Goal: Task Accomplishment & Management: Manage account settings

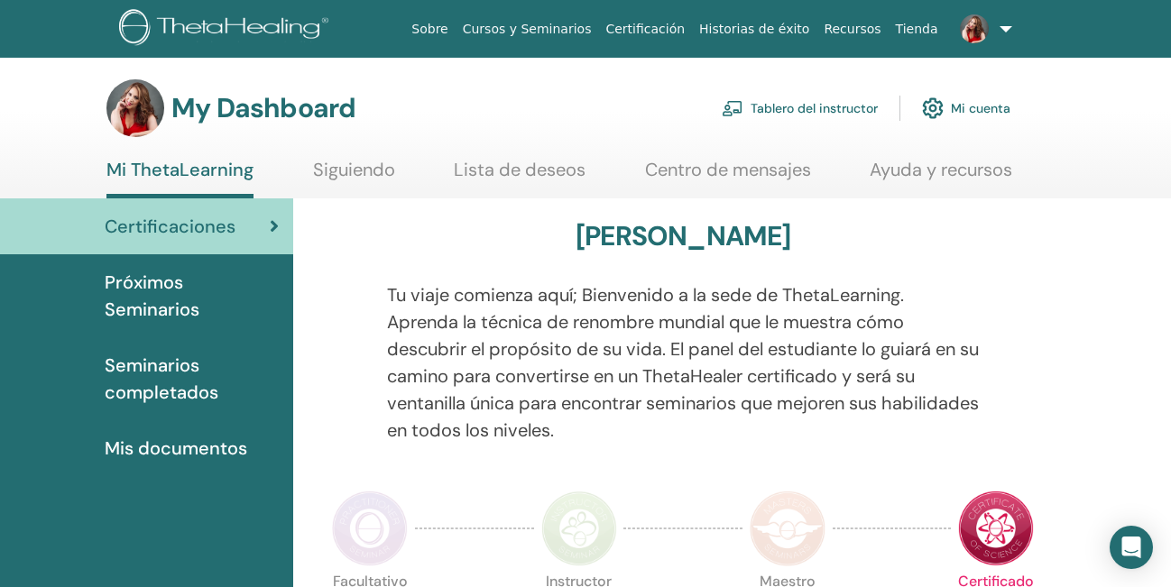
click at [986, 23] on img at bounding box center [974, 28] width 29 height 29
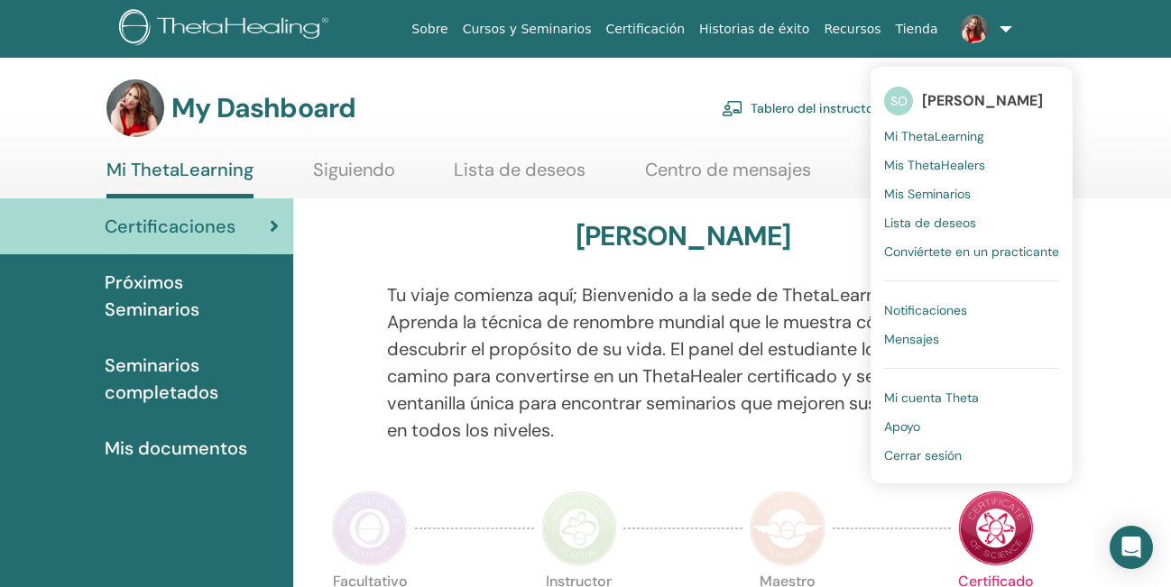
click at [805, 106] on link "Tablero del instructor" at bounding box center [800, 108] width 156 height 40
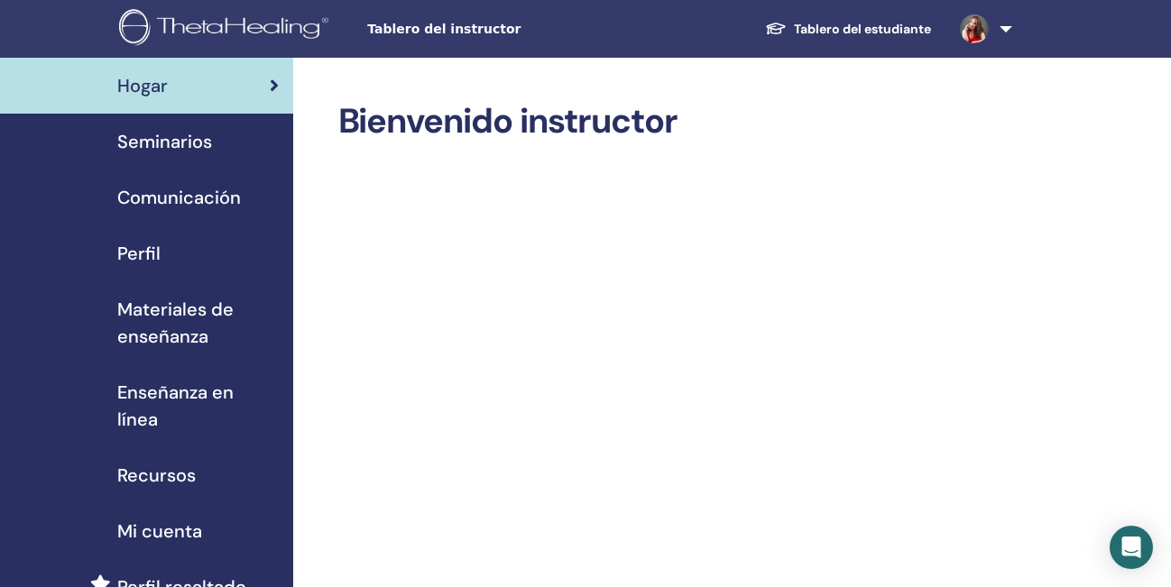
click at [180, 137] on span "Seminarios" at bounding box center [164, 141] width 95 height 27
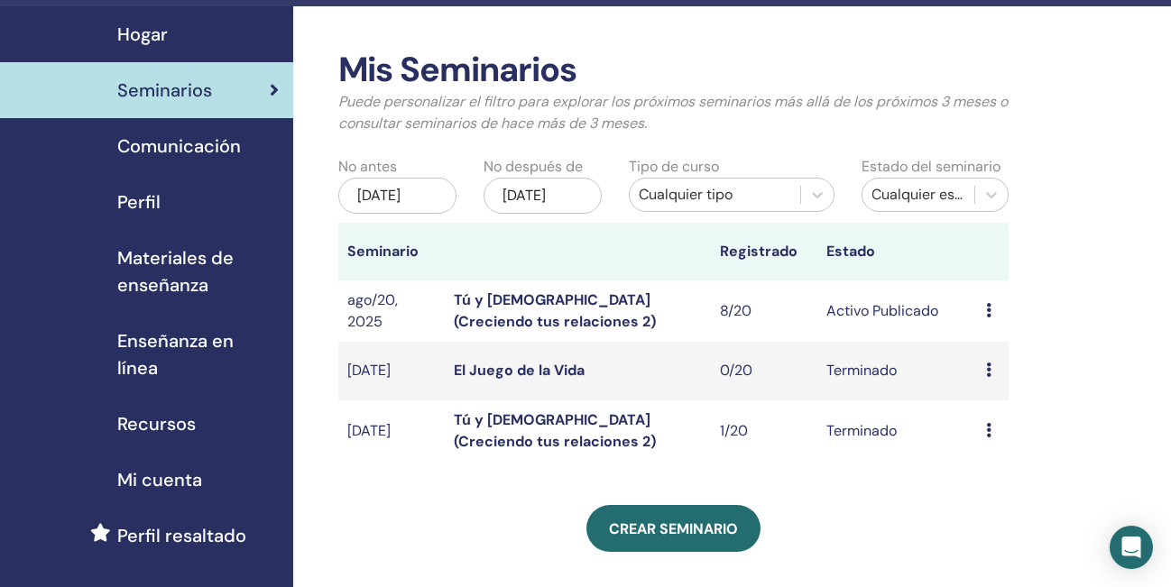
scroll to position [60, 0]
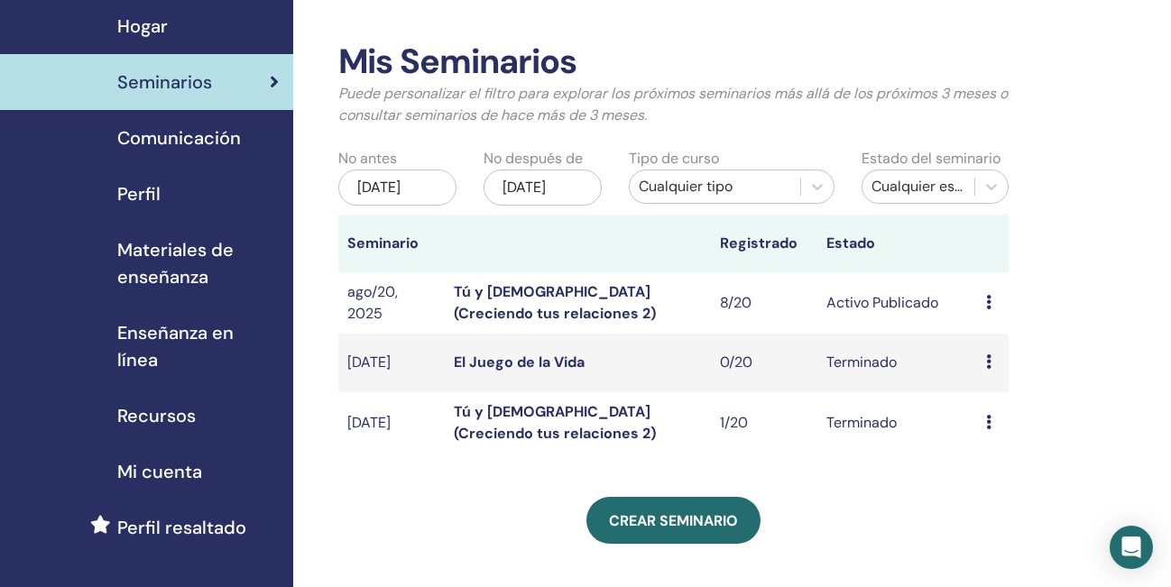
click at [537, 309] on link "Tú y Dios (Creciendo tus relaciones 2)" at bounding box center [555, 302] width 202 height 41
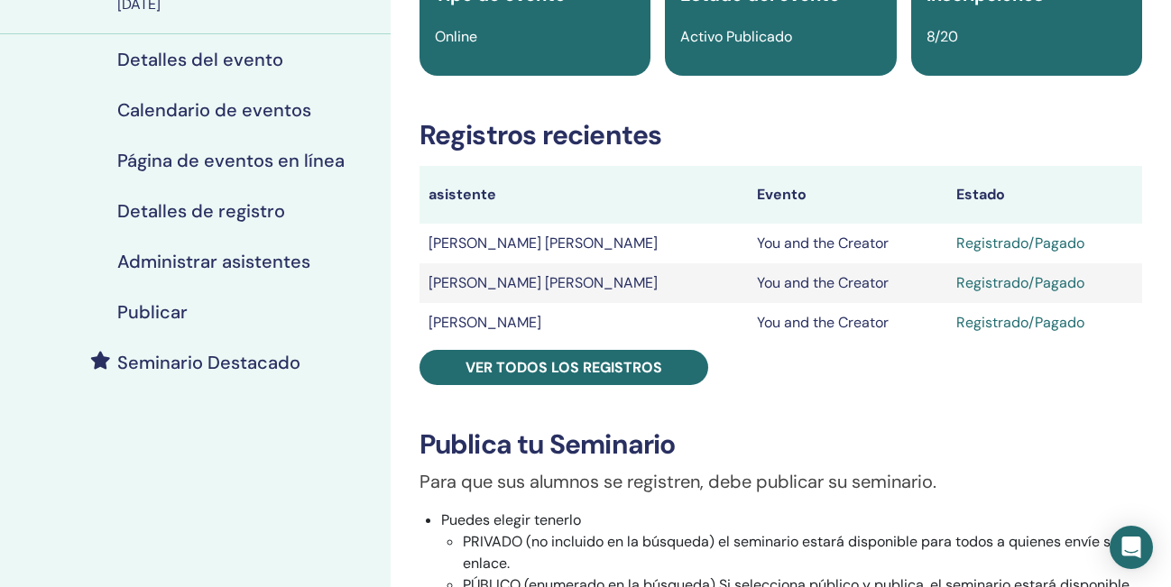
scroll to position [210, 0]
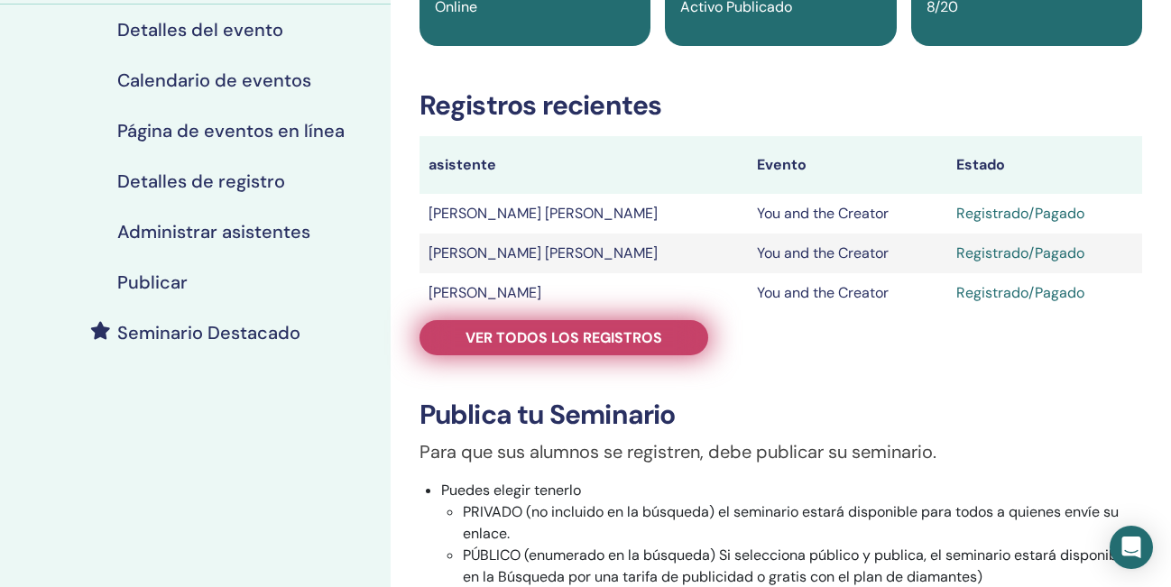
click at [634, 337] on span "Ver todos los registros" at bounding box center [564, 337] width 197 height 19
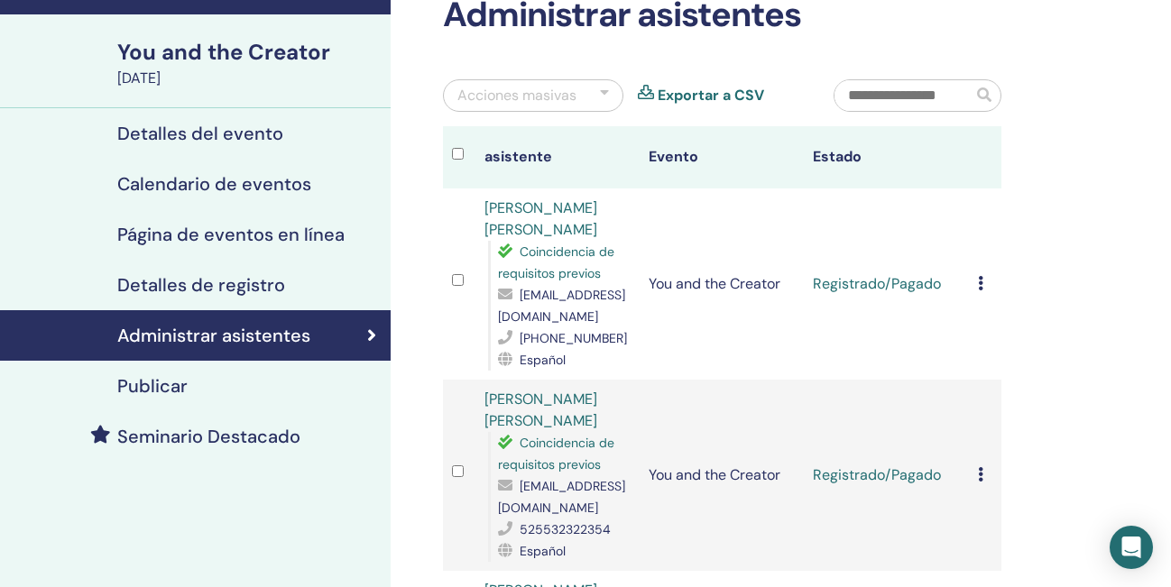
scroll to position [115, 0]
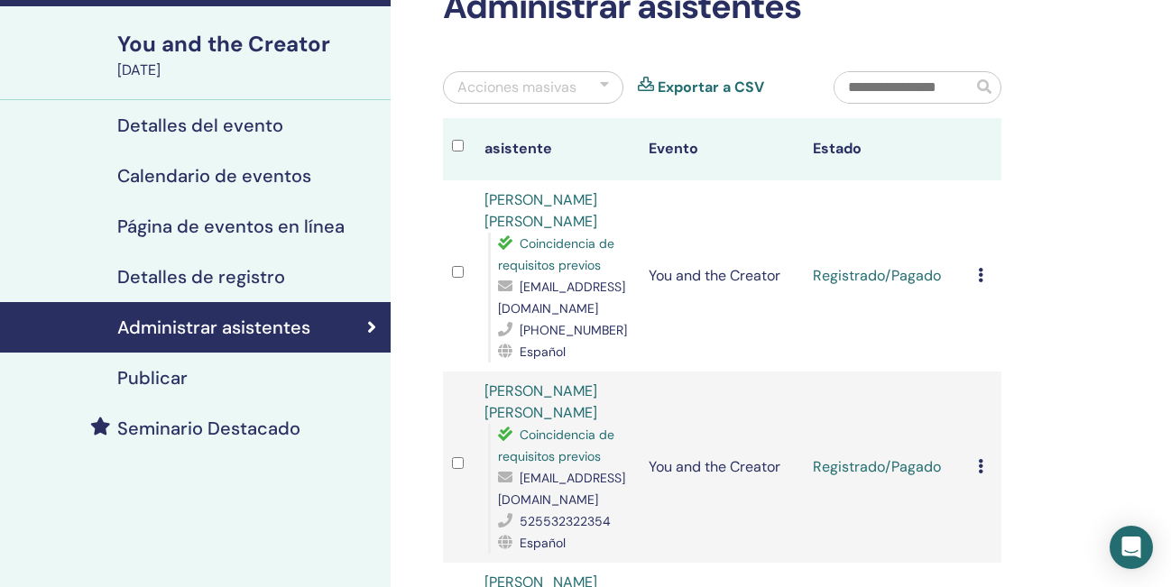
click at [981, 270] on icon at bounding box center [980, 275] width 5 height 14
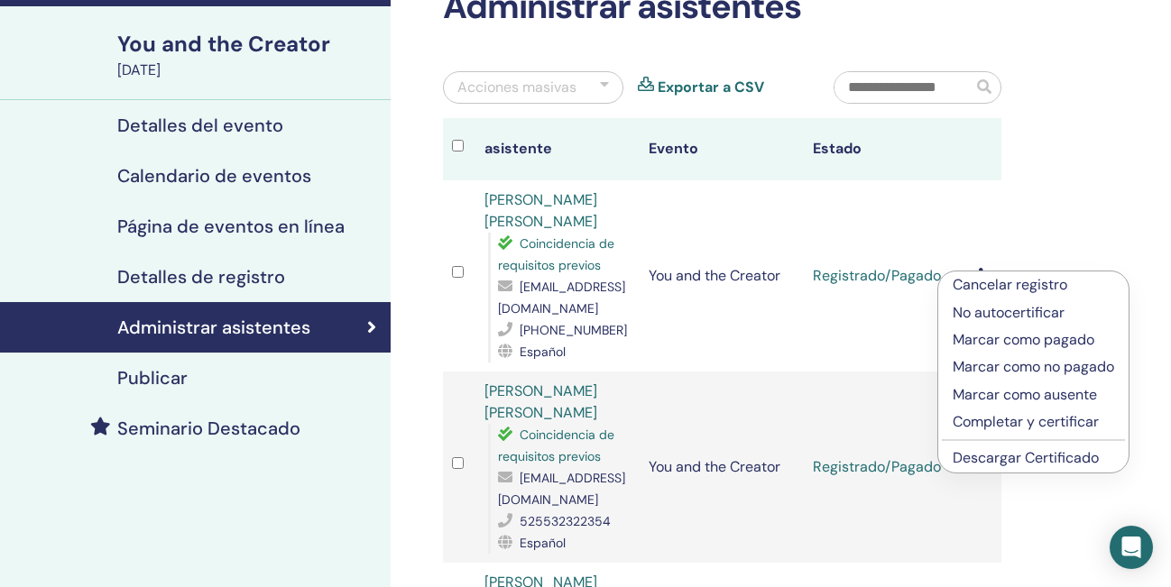
click at [1001, 418] on p "Completar y certificar" at bounding box center [1033, 422] width 161 height 22
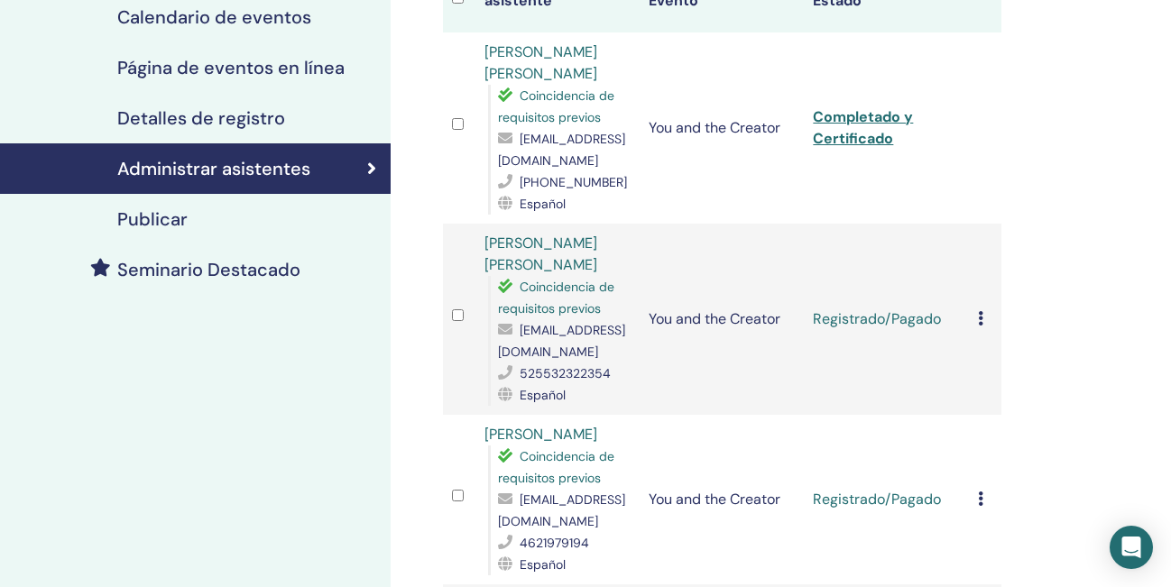
scroll to position [279, 0]
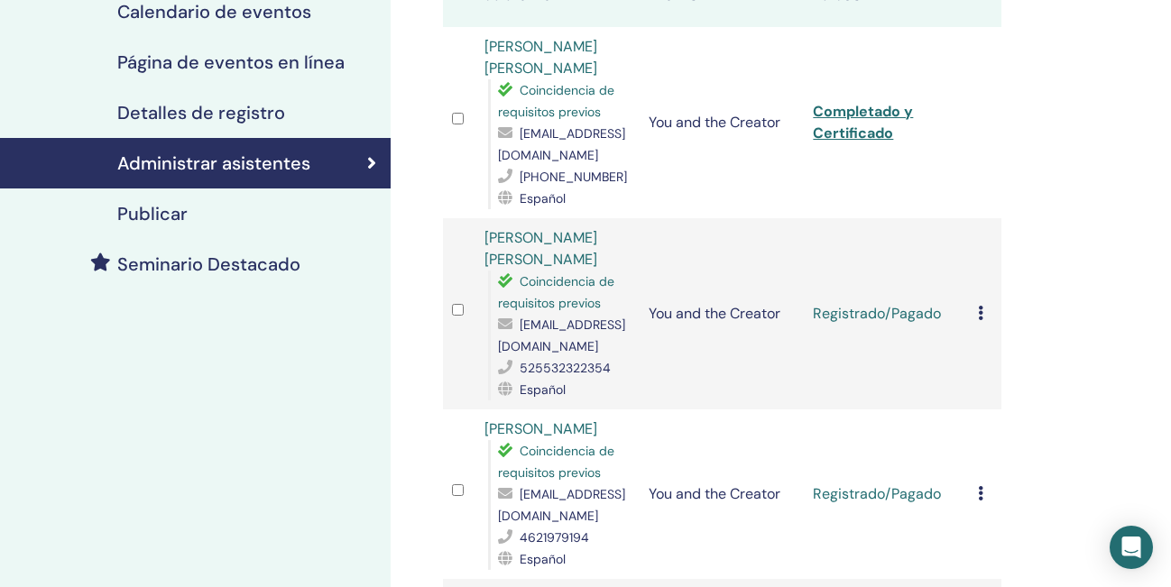
click at [981, 313] on icon at bounding box center [980, 313] width 5 height 14
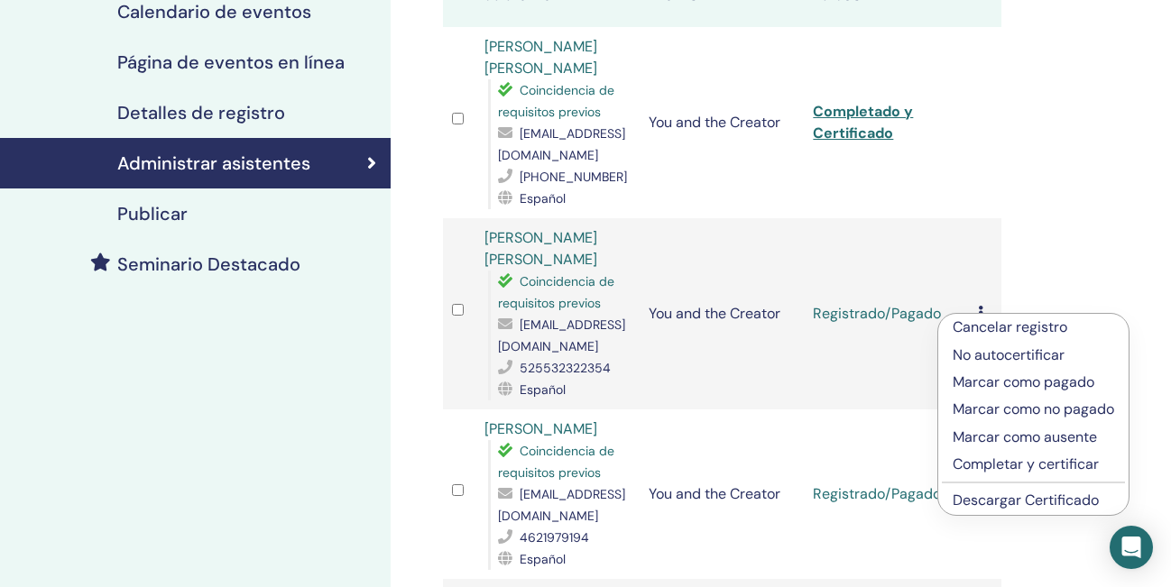
click at [1010, 462] on p "Completar y certificar" at bounding box center [1033, 465] width 161 height 22
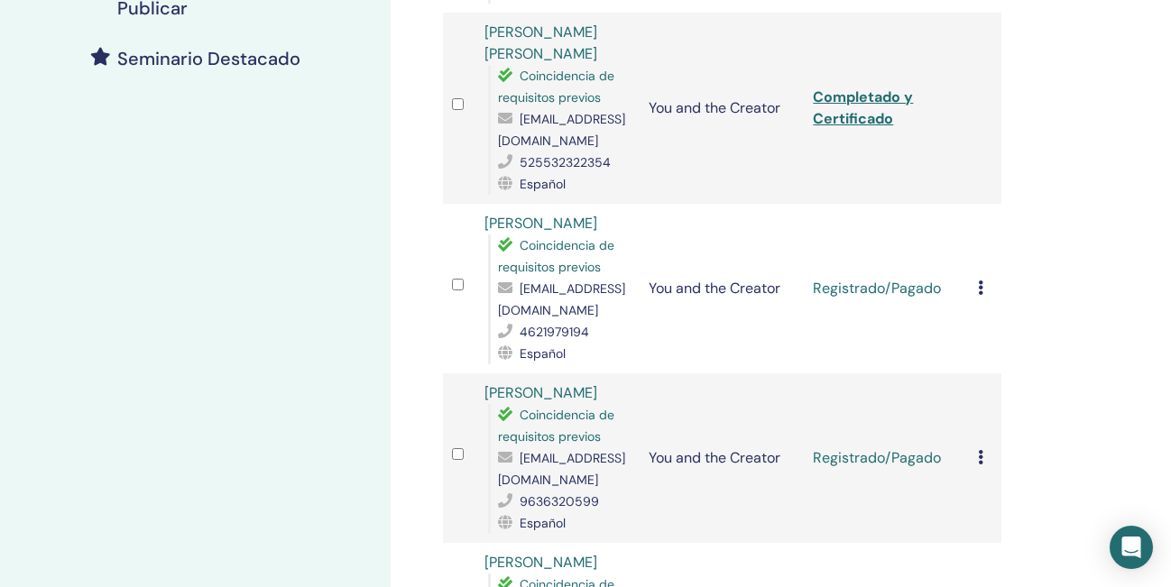
scroll to position [538, 0]
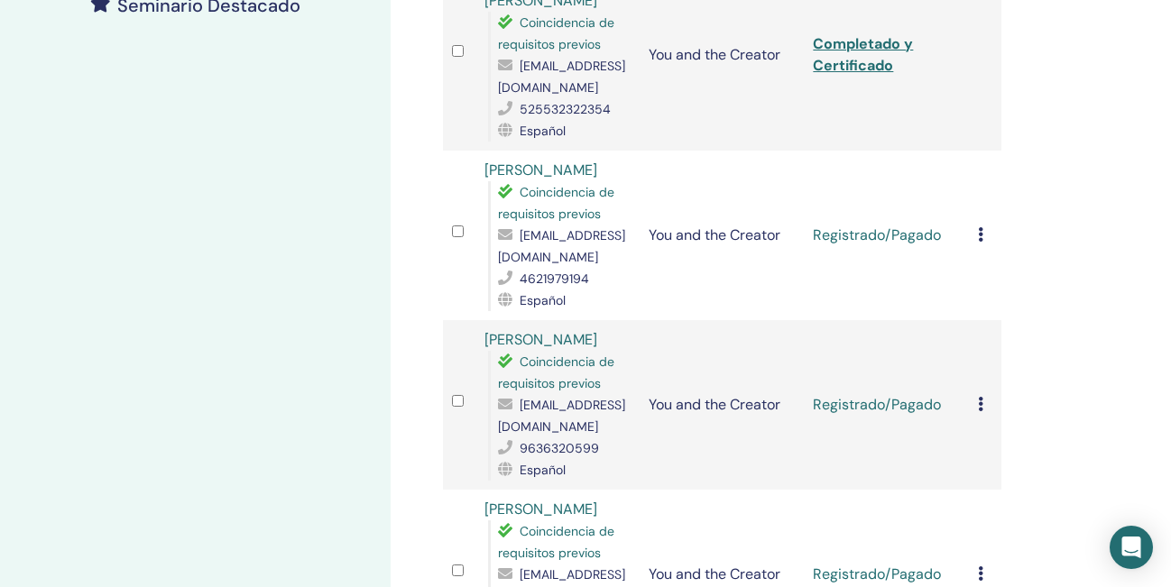
click at [979, 233] on icon at bounding box center [980, 234] width 5 height 14
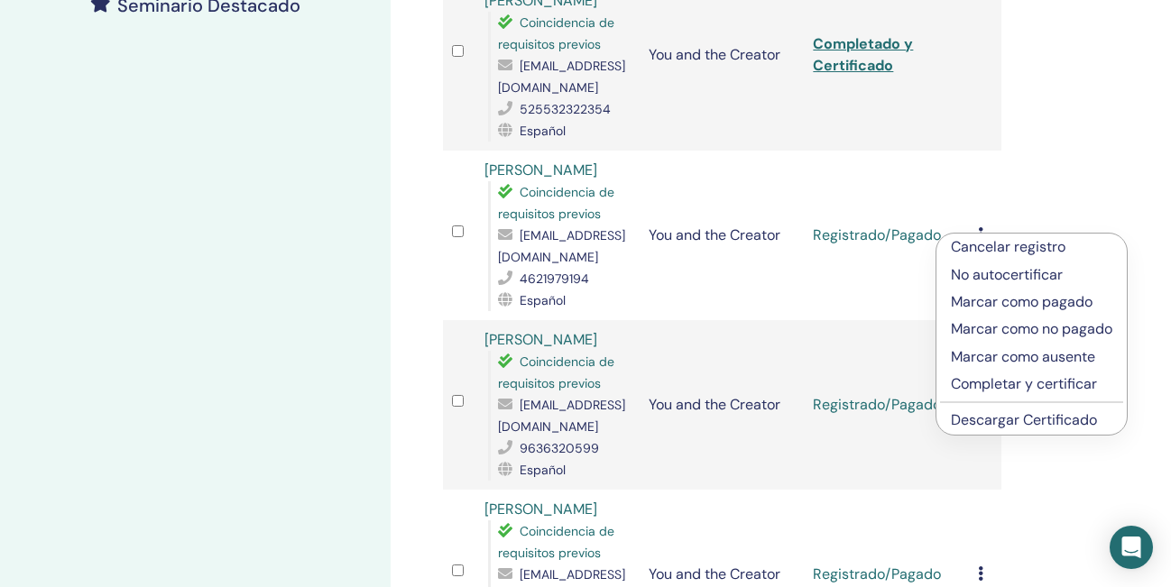
click at [1001, 381] on p "Completar y certificar" at bounding box center [1031, 385] width 161 height 22
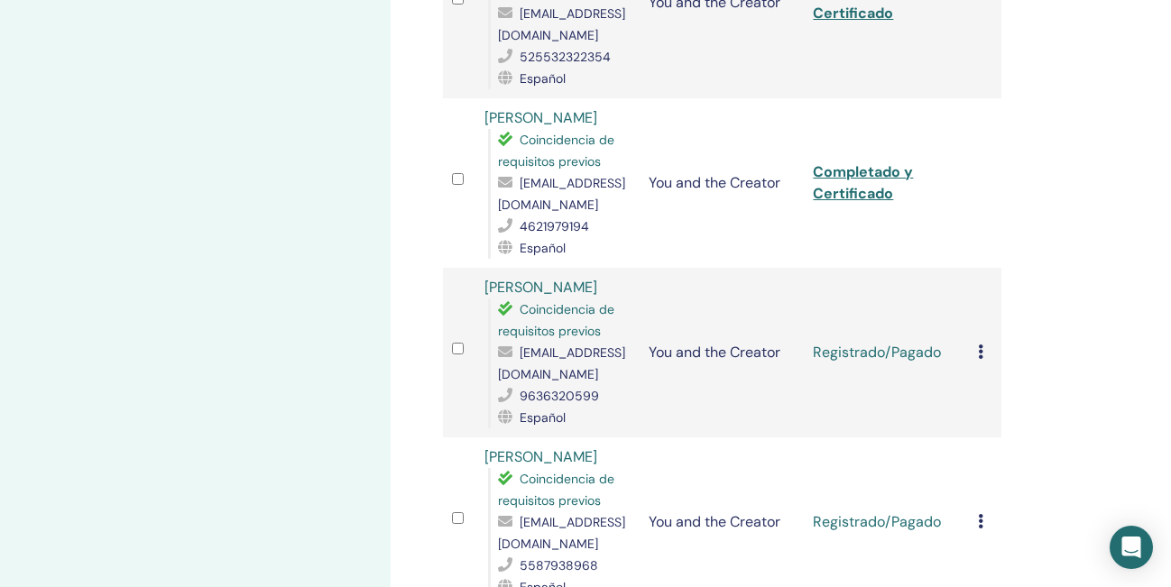
scroll to position [607, 0]
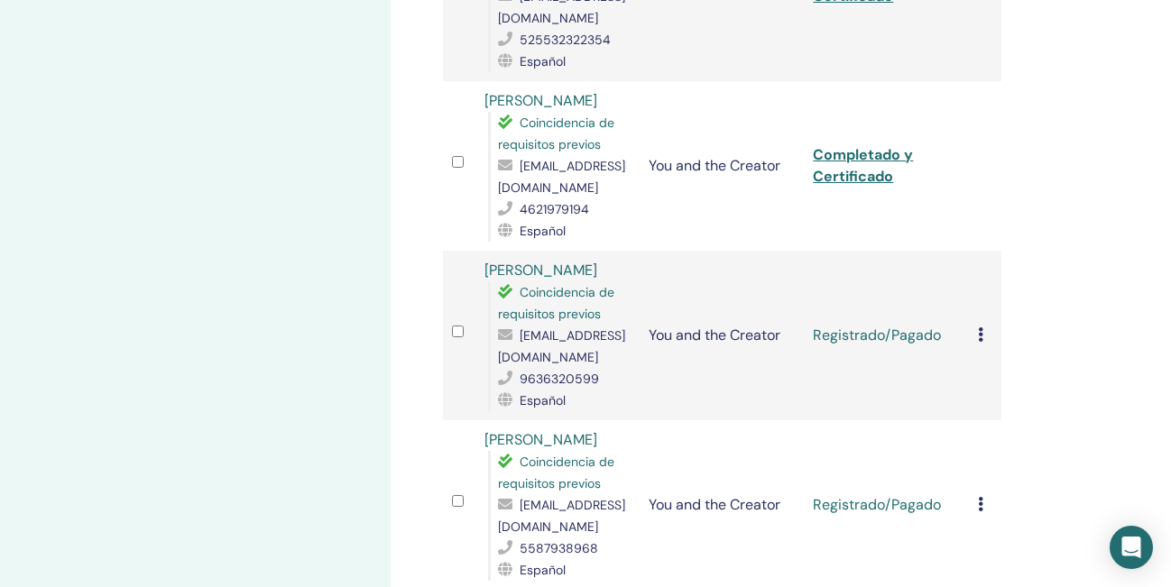
click at [978, 333] on icon at bounding box center [980, 334] width 5 height 14
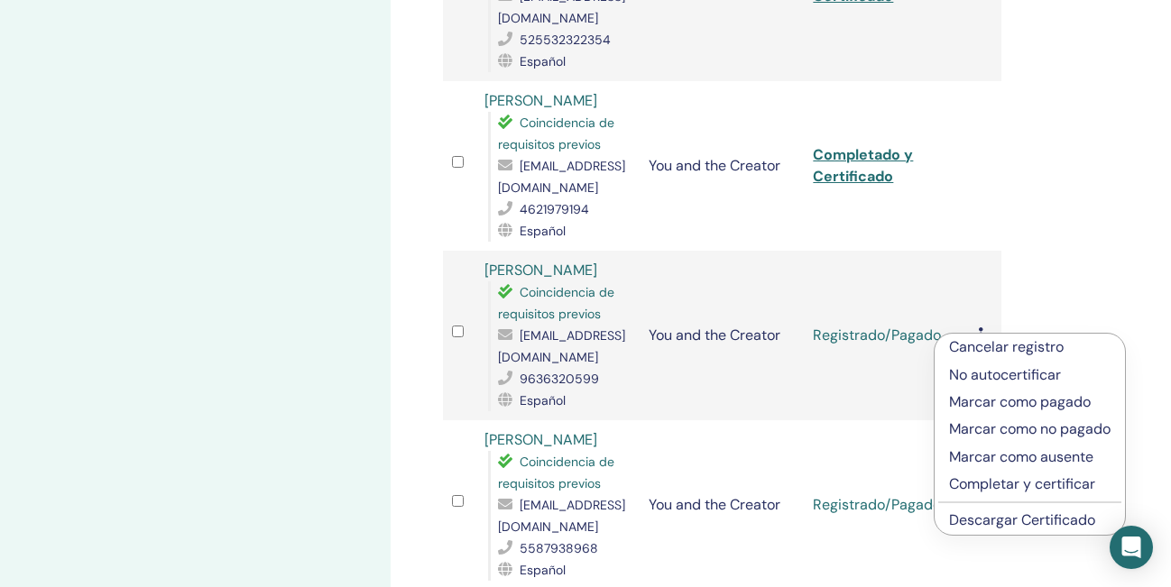
click at [992, 481] on p "Completar y certificar" at bounding box center [1029, 485] width 161 height 22
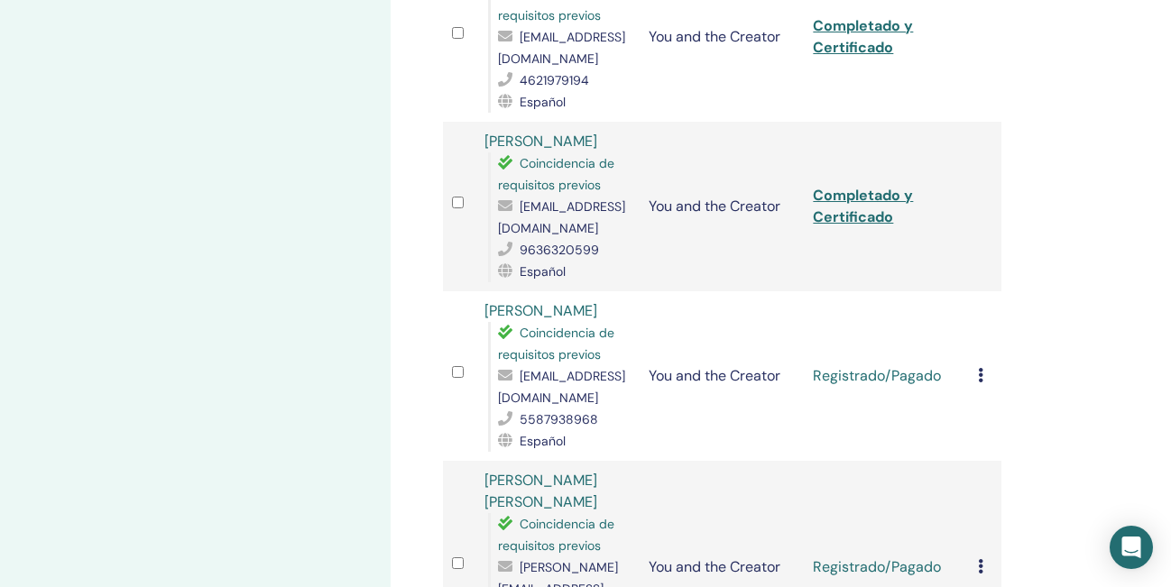
scroll to position [770, 0]
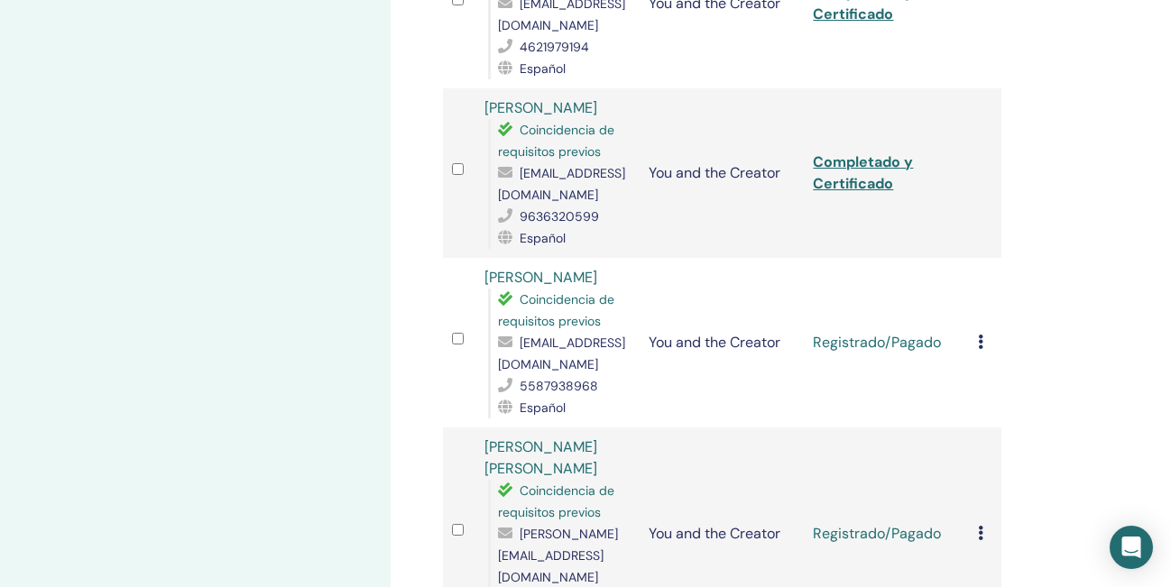
click at [980, 338] on icon at bounding box center [980, 342] width 5 height 14
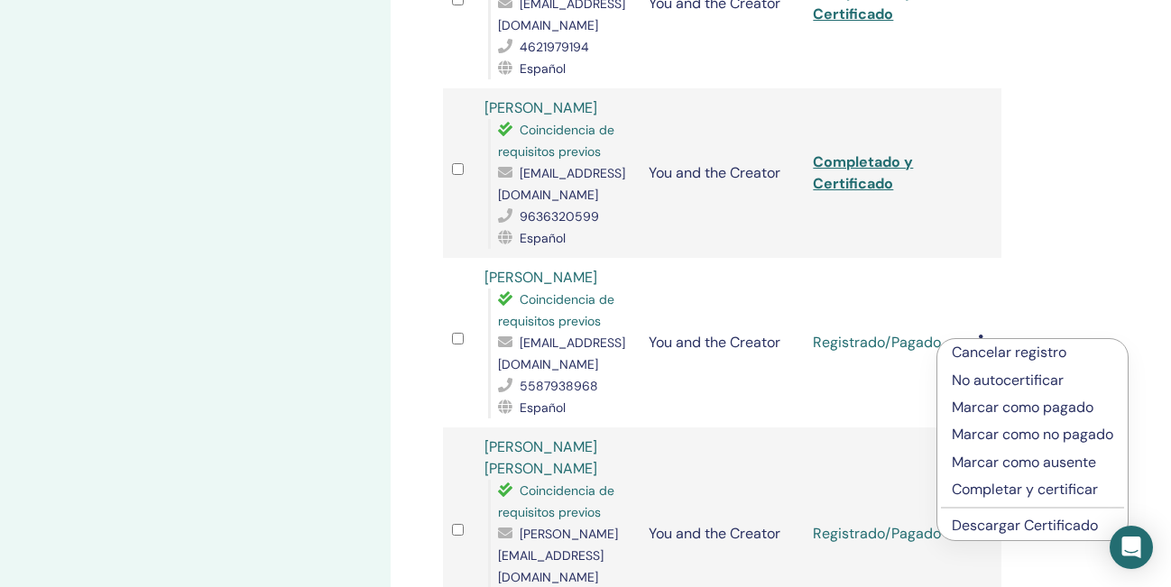
click at [997, 485] on p "Completar y certificar" at bounding box center [1032, 490] width 161 height 22
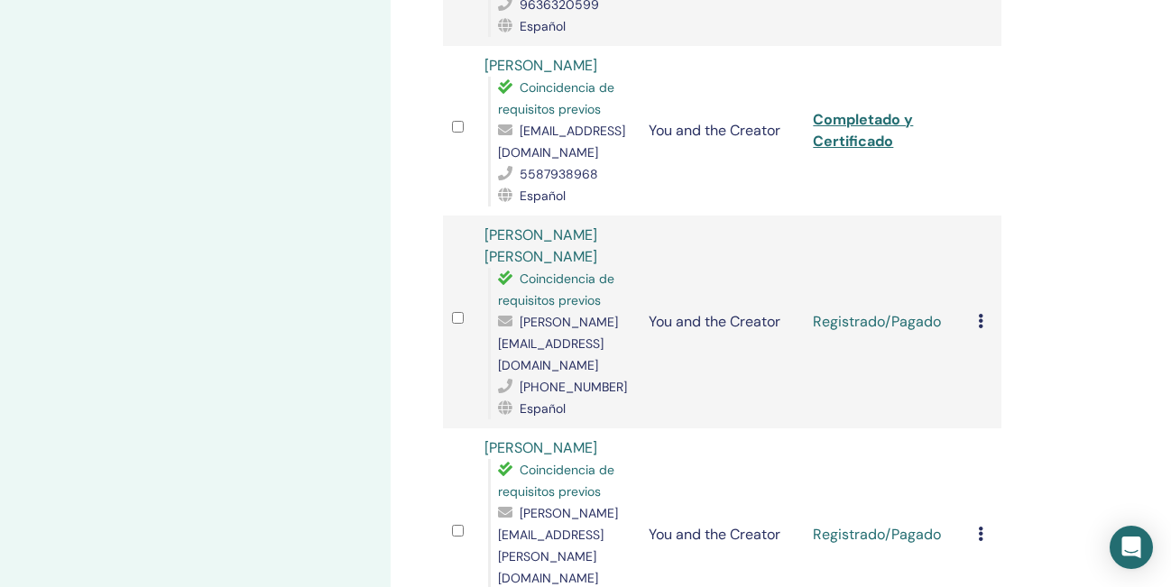
scroll to position [1019, 0]
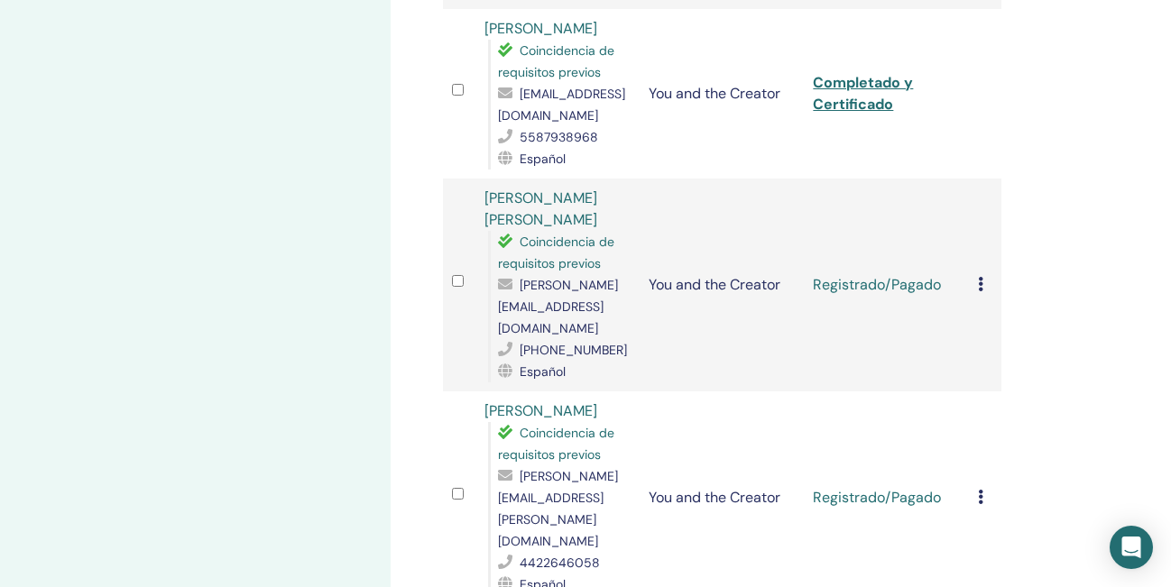
click at [981, 277] on icon at bounding box center [980, 284] width 5 height 14
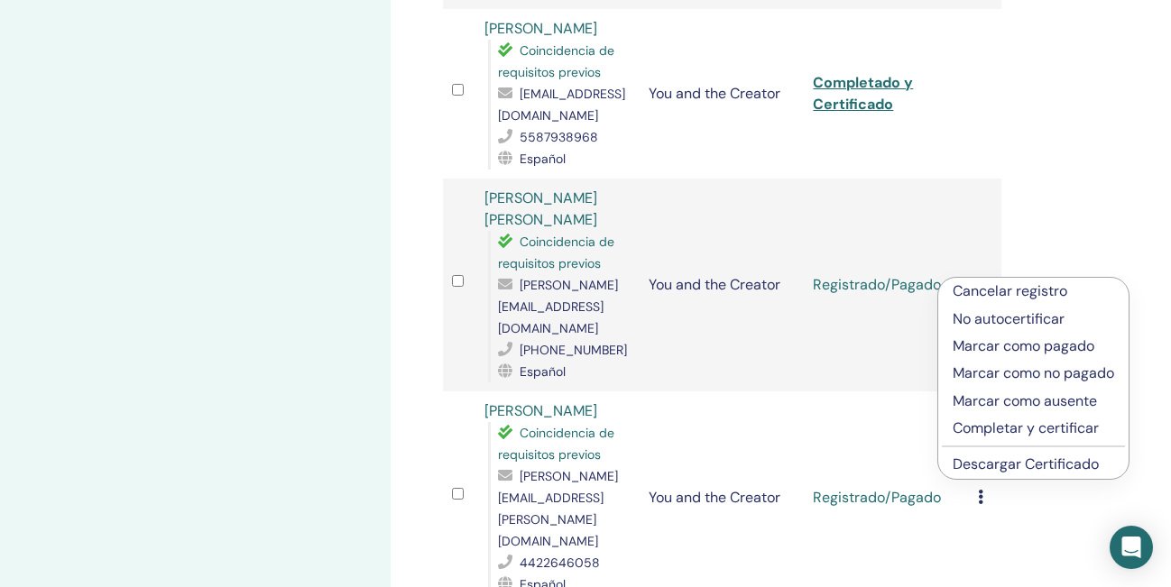
click at [1009, 428] on p "Completar y certificar" at bounding box center [1033, 429] width 161 height 22
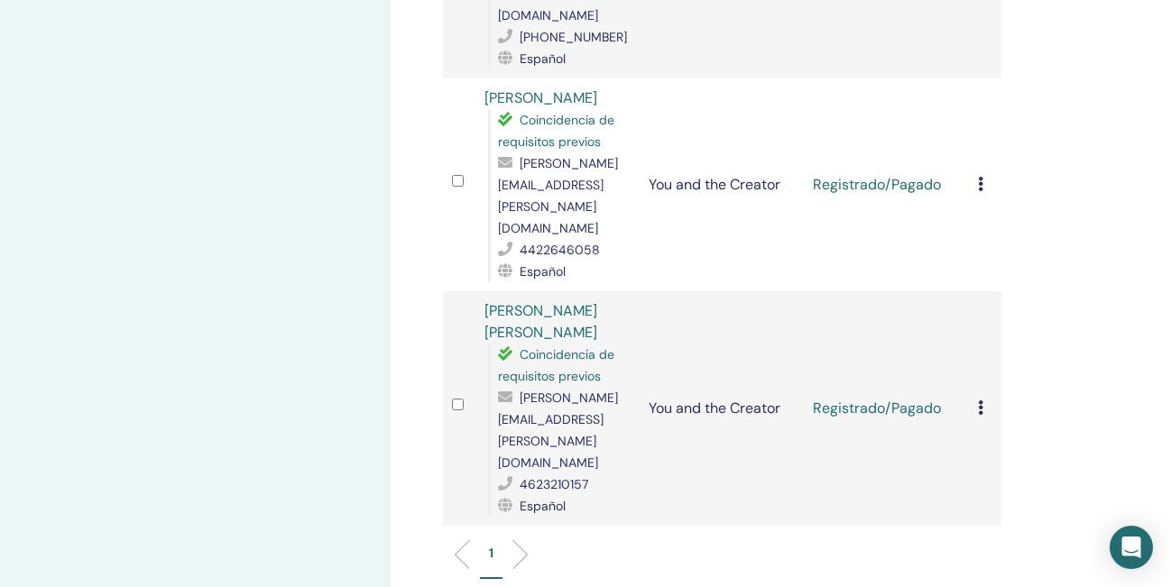
scroll to position [1355, 0]
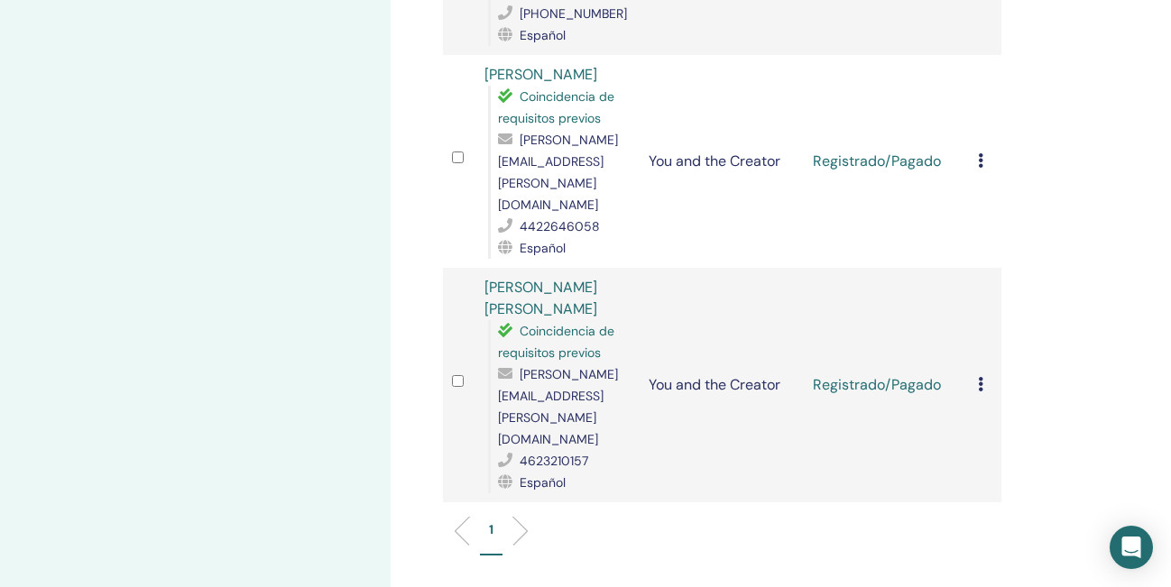
click at [981, 153] on icon at bounding box center [980, 160] width 5 height 14
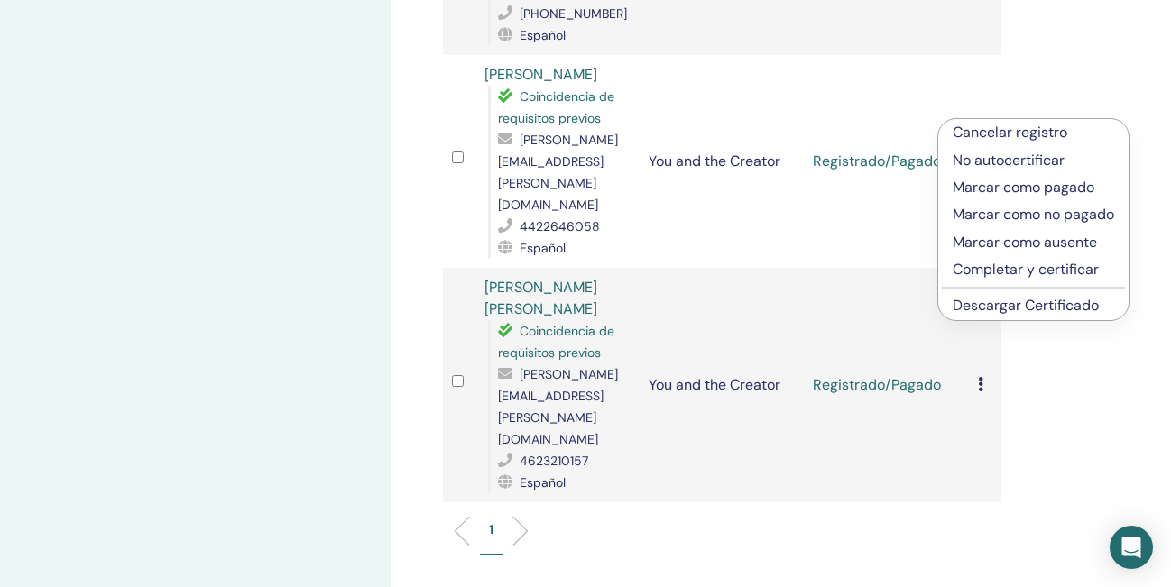
click at [991, 269] on p "Completar y certificar" at bounding box center [1033, 270] width 161 height 22
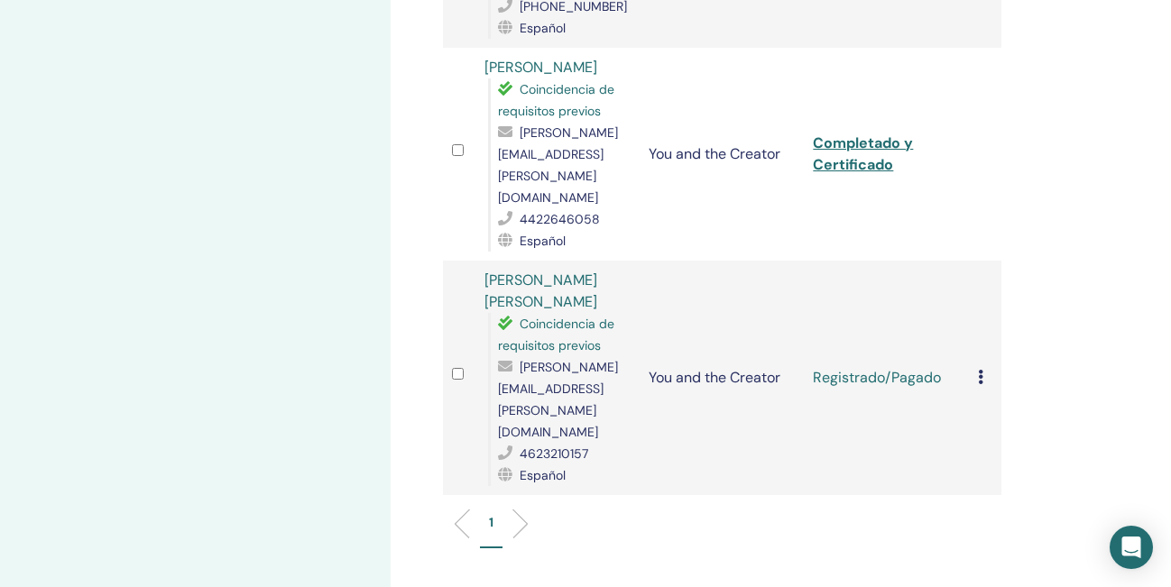
scroll to position [1389, 0]
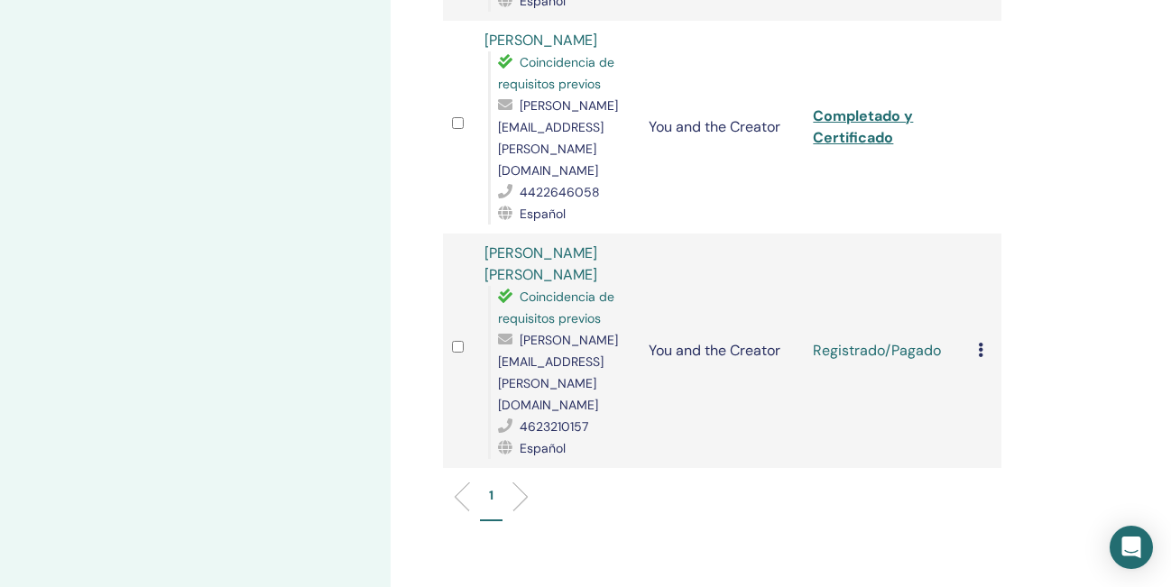
click at [980, 343] on icon at bounding box center [980, 350] width 5 height 14
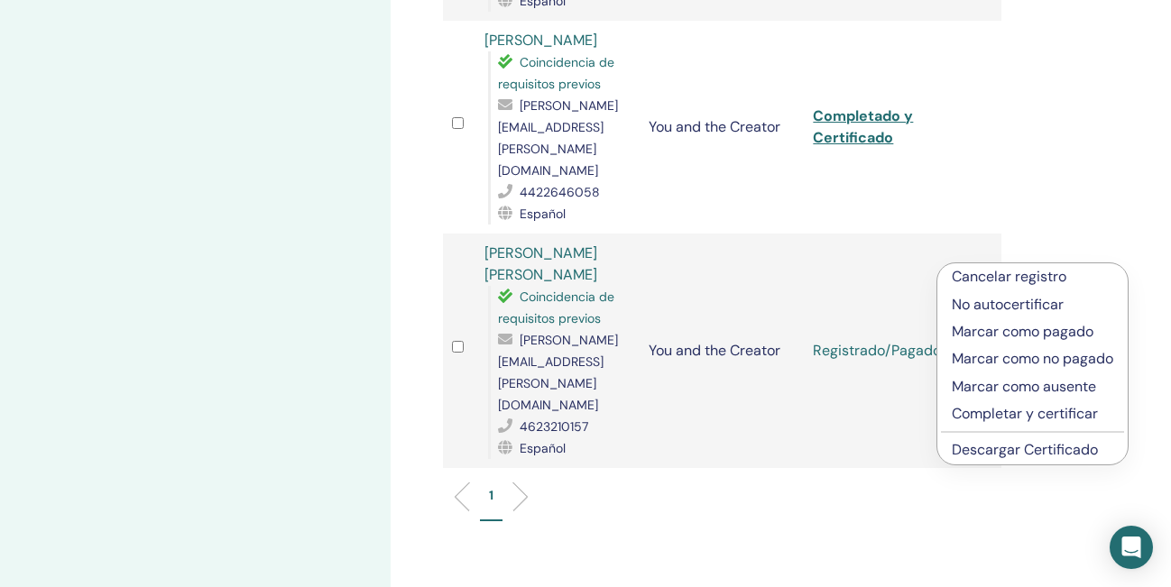
click at [1000, 412] on p "Completar y certificar" at bounding box center [1032, 414] width 161 height 22
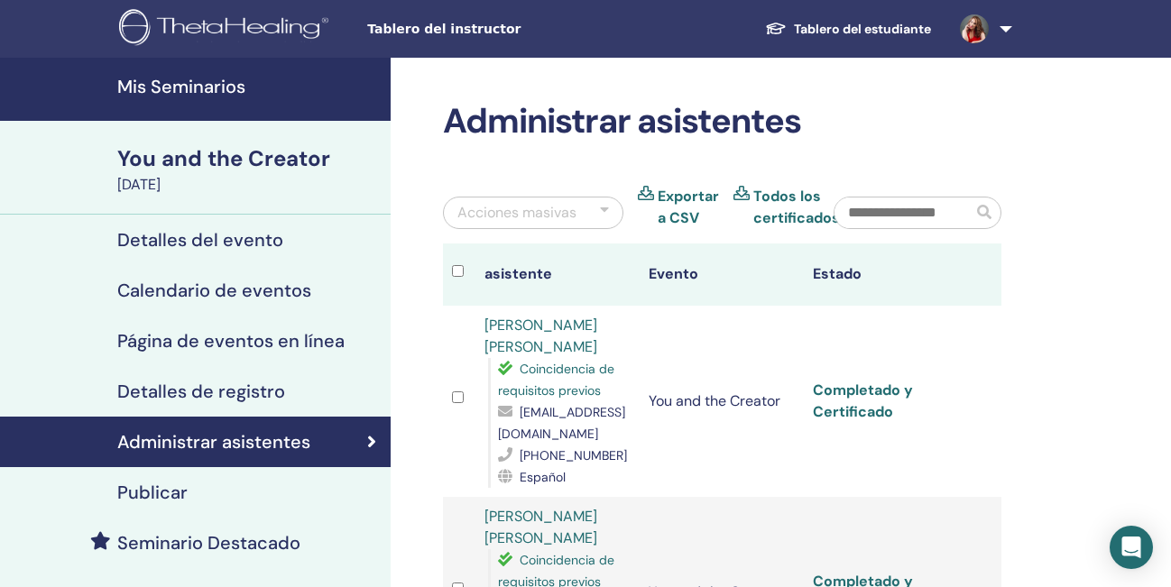
click at [890, 389] on link "Completado y Certificado" at bounding box center [863, 401] width 100 height 41
click at [870, 389] on link "Completado y Certificado" at bounding box center [863, 401] width 100 height 41
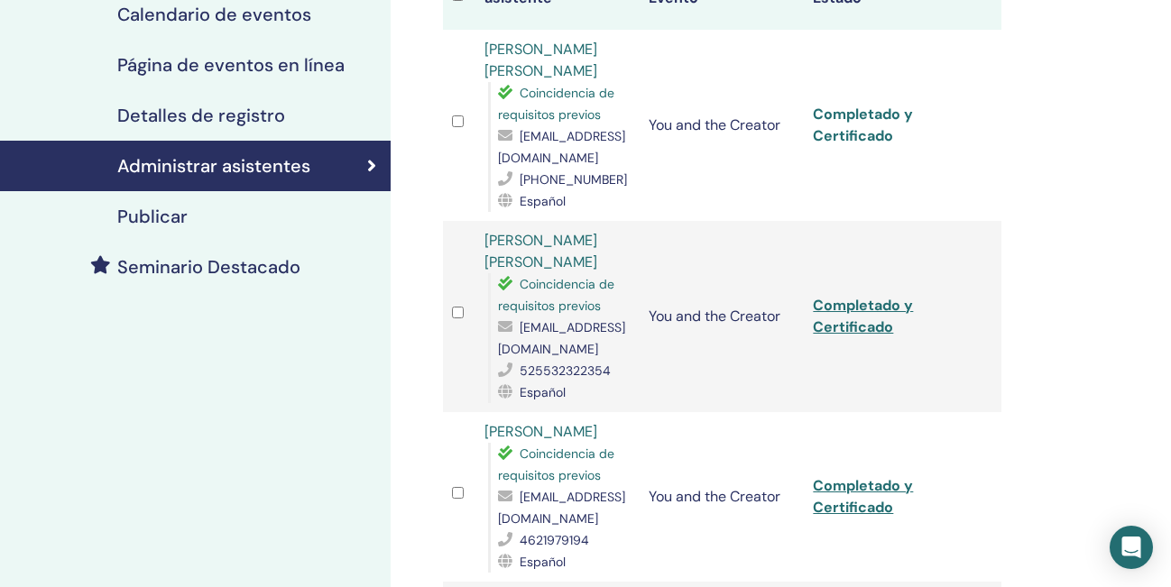
scroll to position [312, 0]
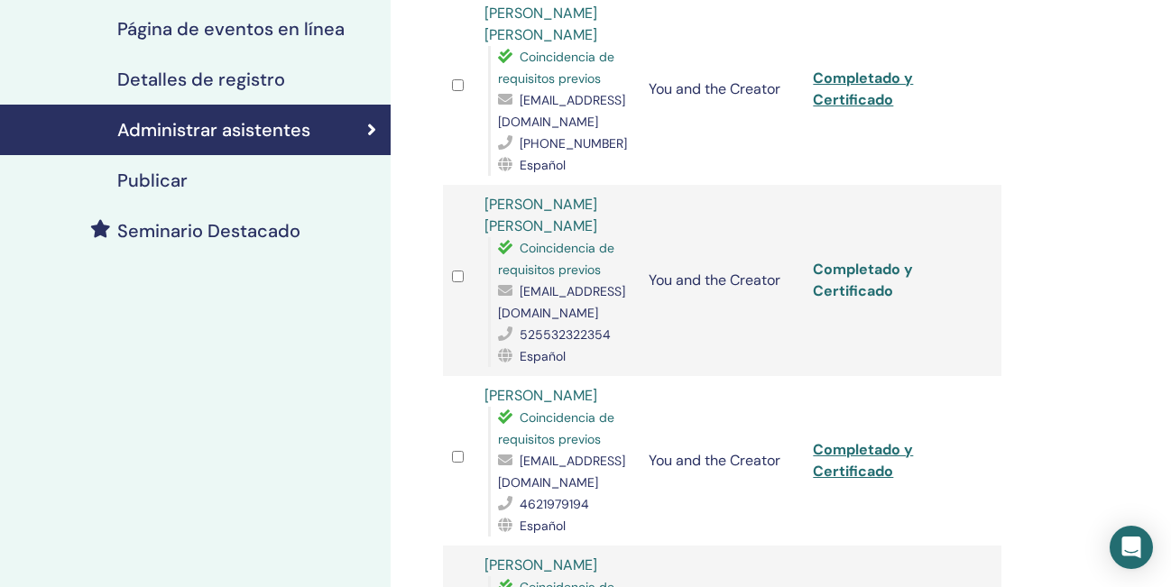
click at [863, 293] on link "Completado y Certificado" at bounding box center [863, 280] width 100 height 41
click at [863, 458] on link "Completado y Certificado" at bounding box center [863, 460] width 100 height 41
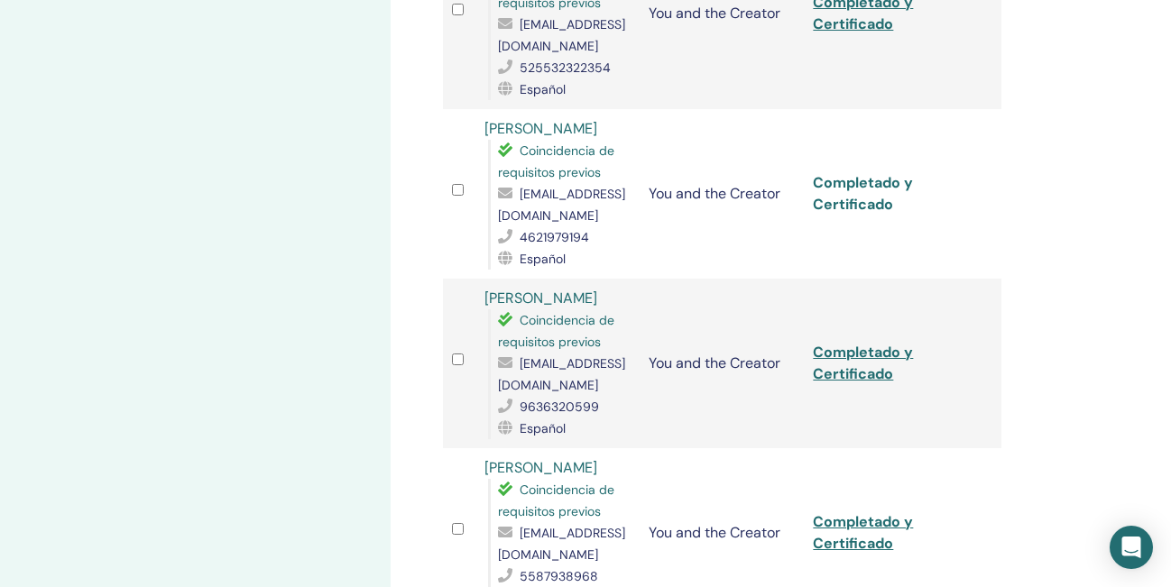
scroll to position [590, 0]
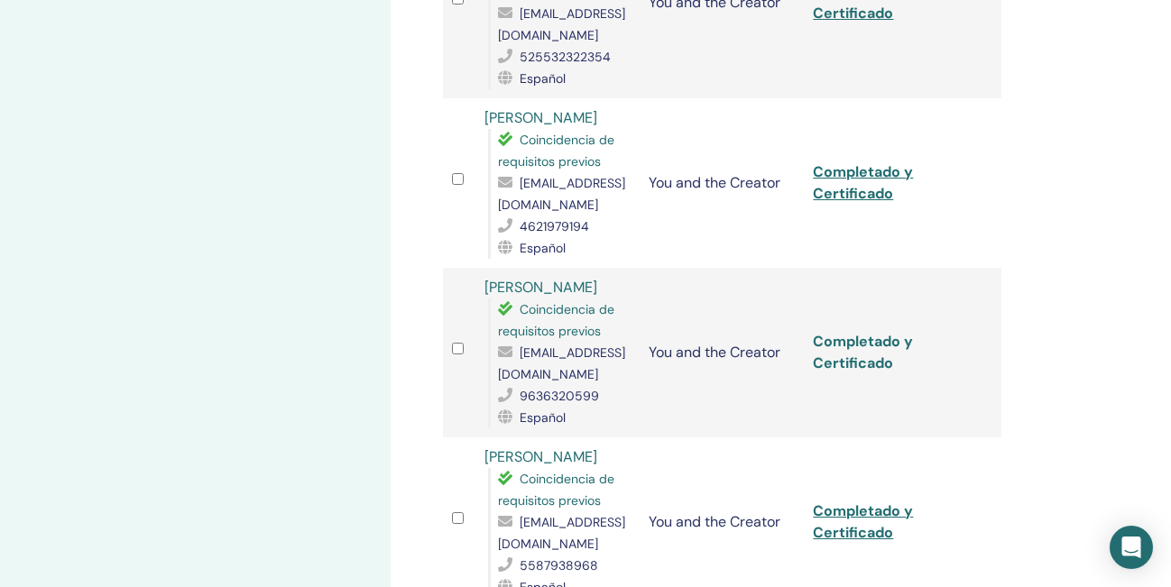
click at [861, 363] on link "Completado y Certificado" at bounding box center [863, 352] width 100 height 41
click at [870, 510] on link "Completado y Certificado" at bounding box center [863, 522] width 100 height 41
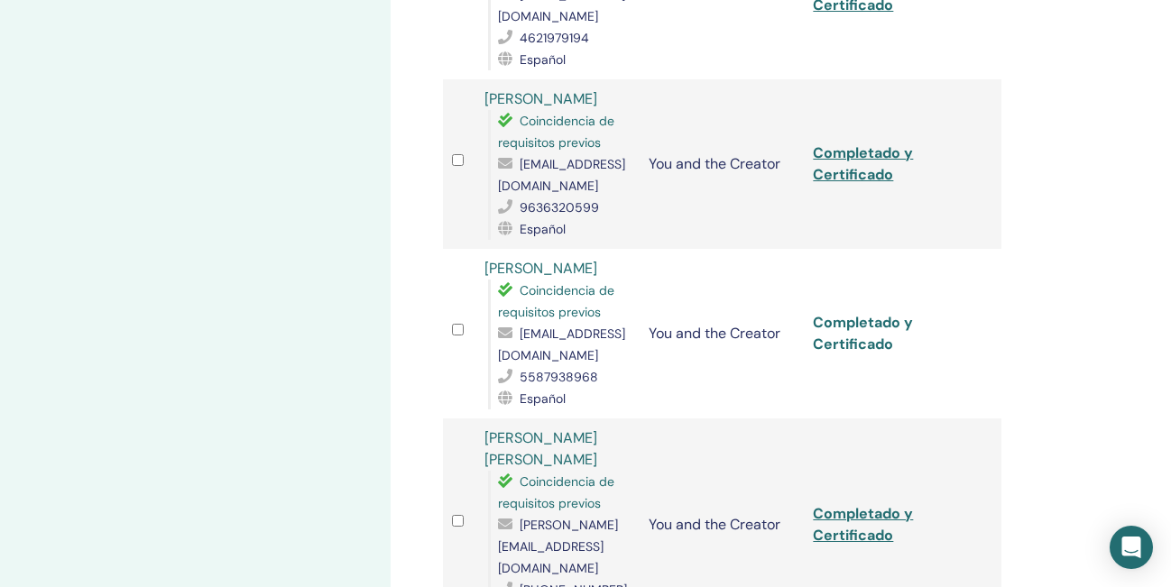
scroll to position [787, 0]
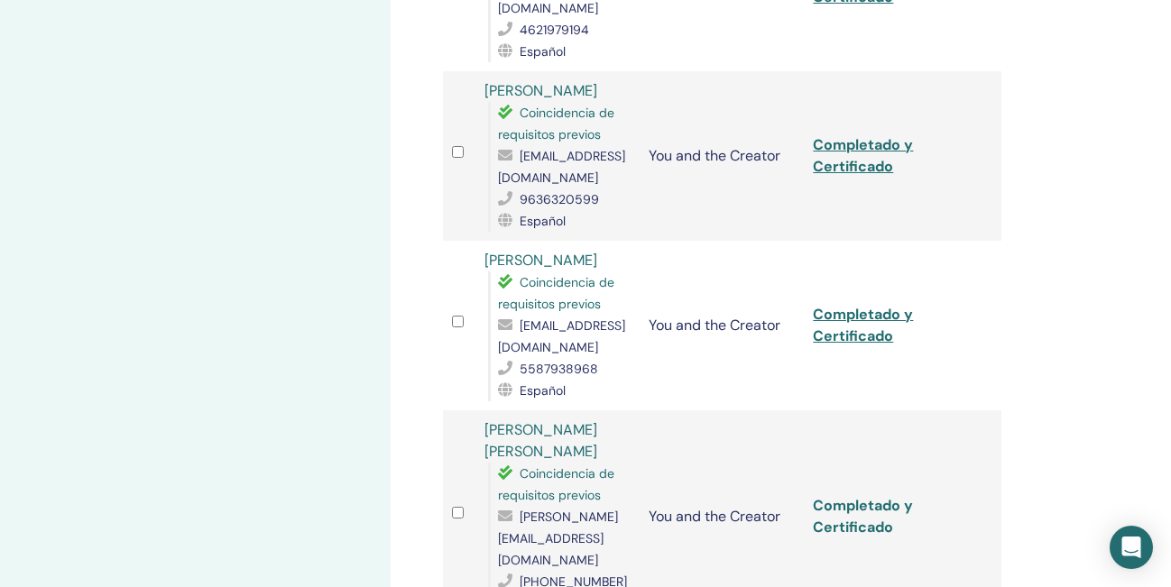
click at [865, 496] on link "Completado y Certificado" at bounding box center [863, 516] width 100 height 41
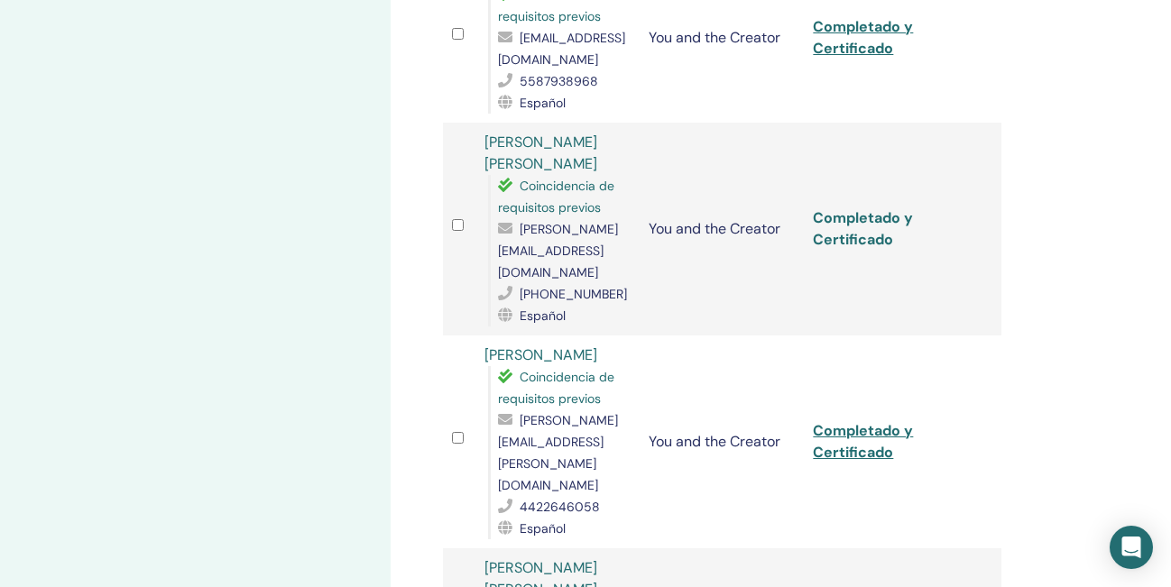
scroll to position [1089, 0]
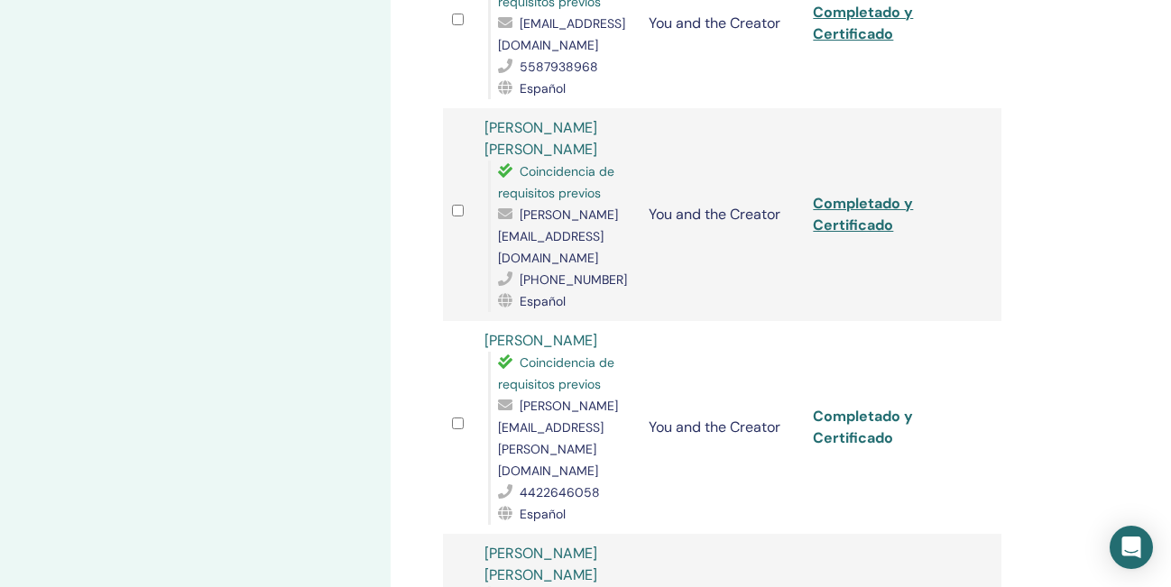
click at [845, 407] on link "Completado y Certificado" at bounding box center [863, 427] width 100 height 41
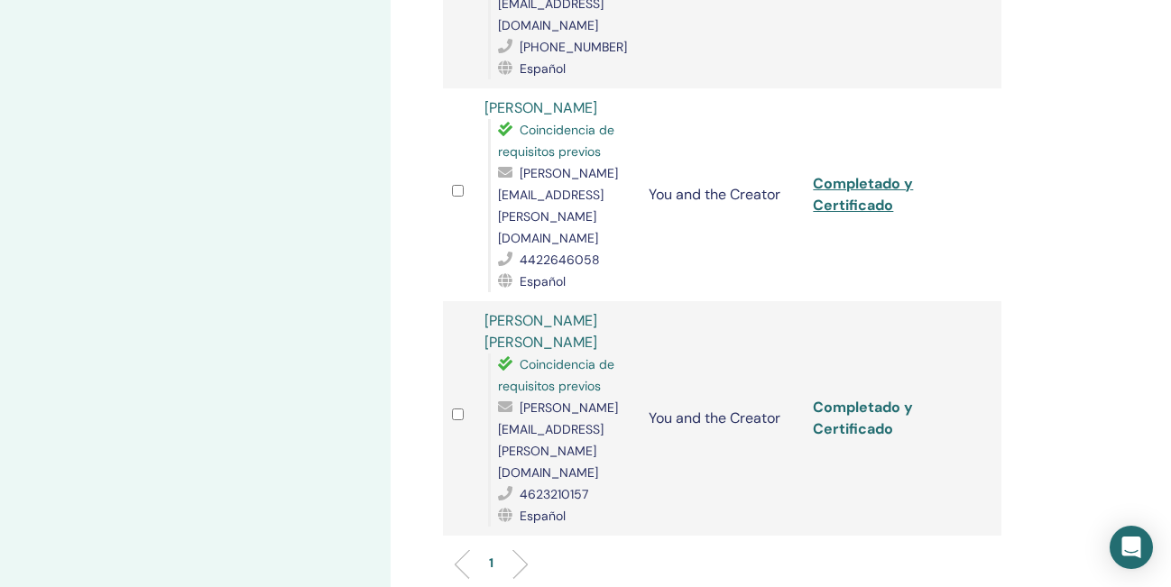
scroll to position [1350, 0]
